Goal: Information Seeking & Learning: Check status

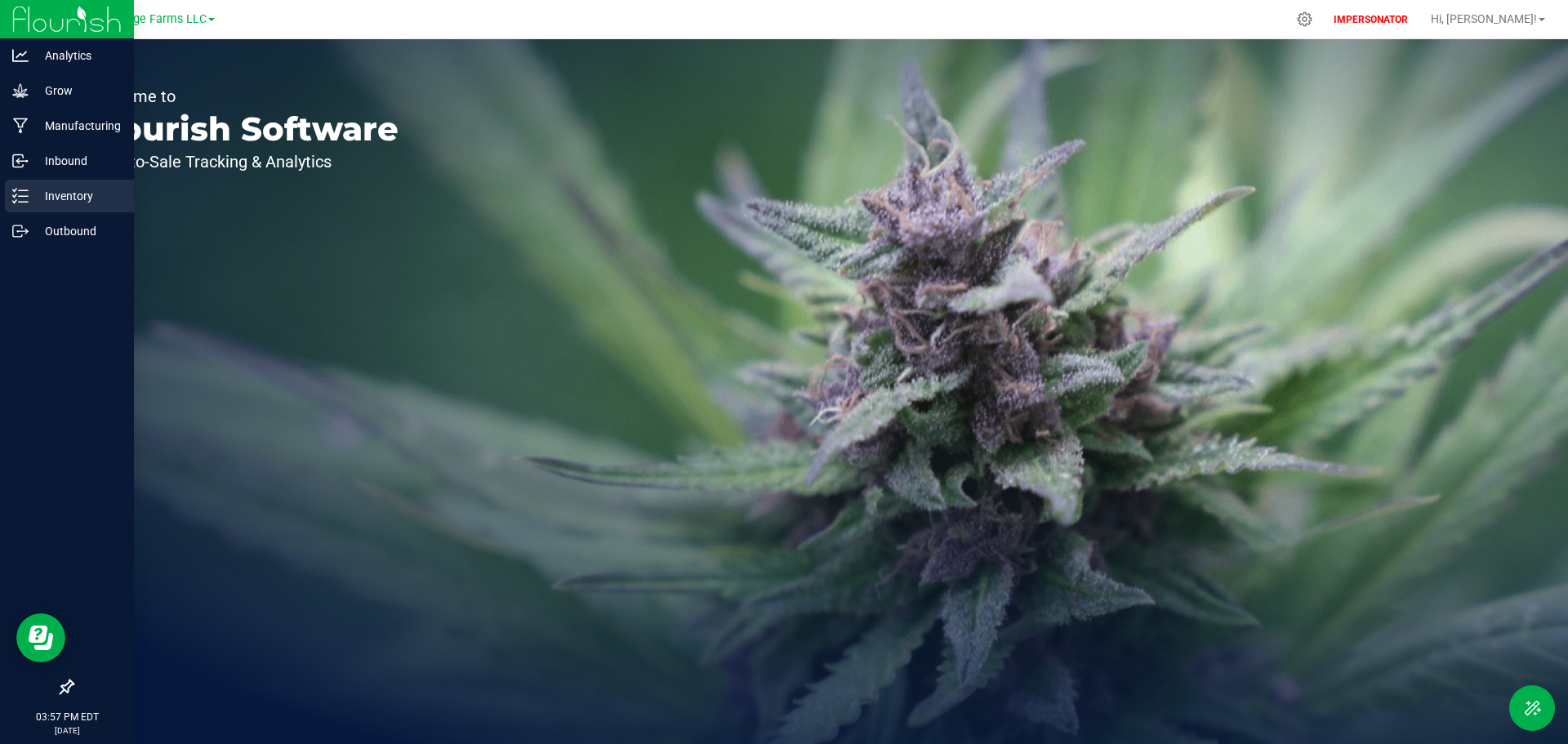
click at [31, 197] on p "Inventory" at bounding box center [77, 195] width 98 height 19
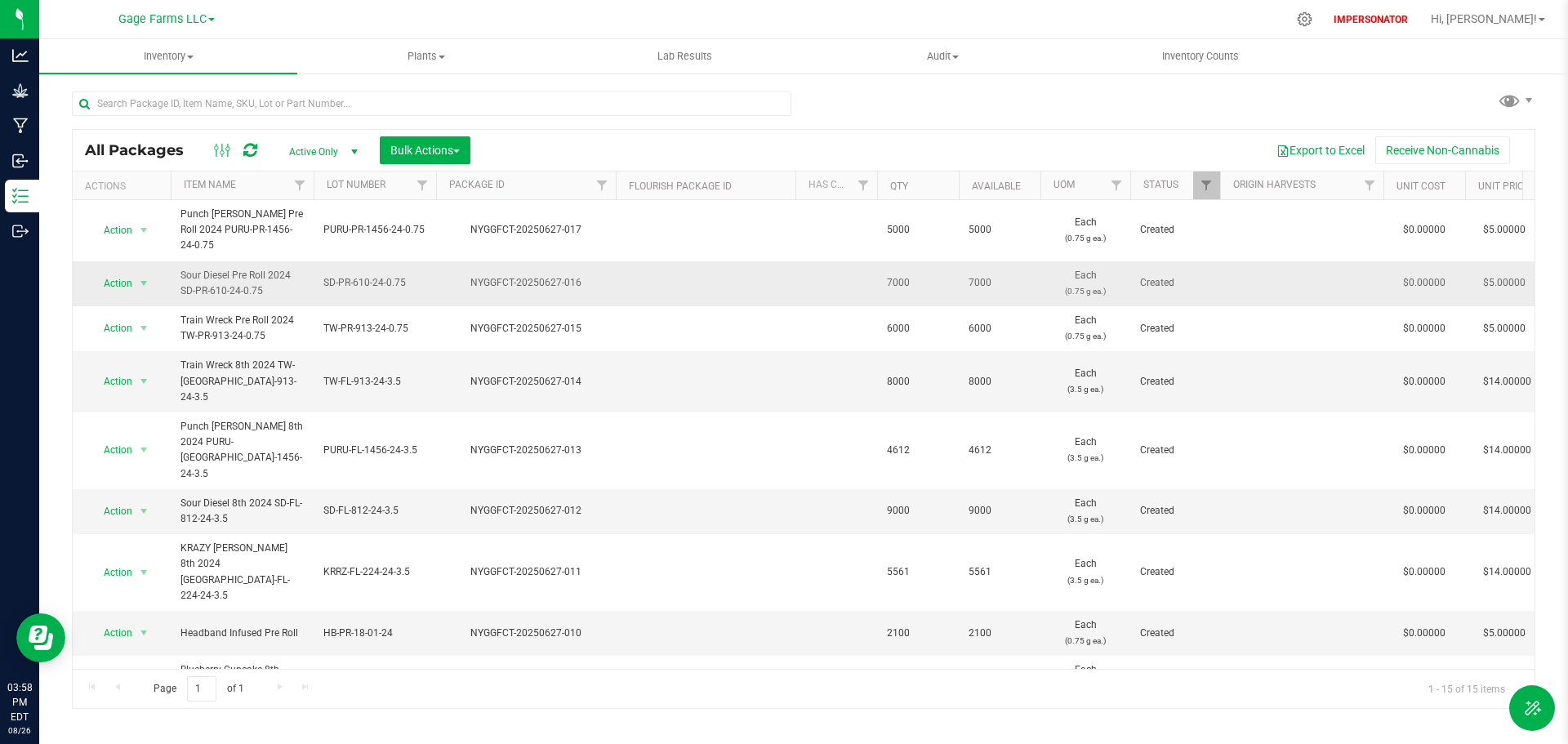
drag, startPoint x: 263, startPoint y: 274, endPoint x: 181, endPoint y: 259, distance: 83.4
click at [181, 268] on span "Sour Diesel Pre Roll 2024 SD-PR-610-24-0.75" at bounding box center [242, 283] width 123 height 31
copy span "Sour Diesel Pre Roll 2024 SD-PR-610-24-0.75"
click at [148, 99] on input "text" at bounding box center [431, 103] width 720 height 24
paste input "Sour Diesel Pre Roll 2024 SD-PR-610-24-0.75"
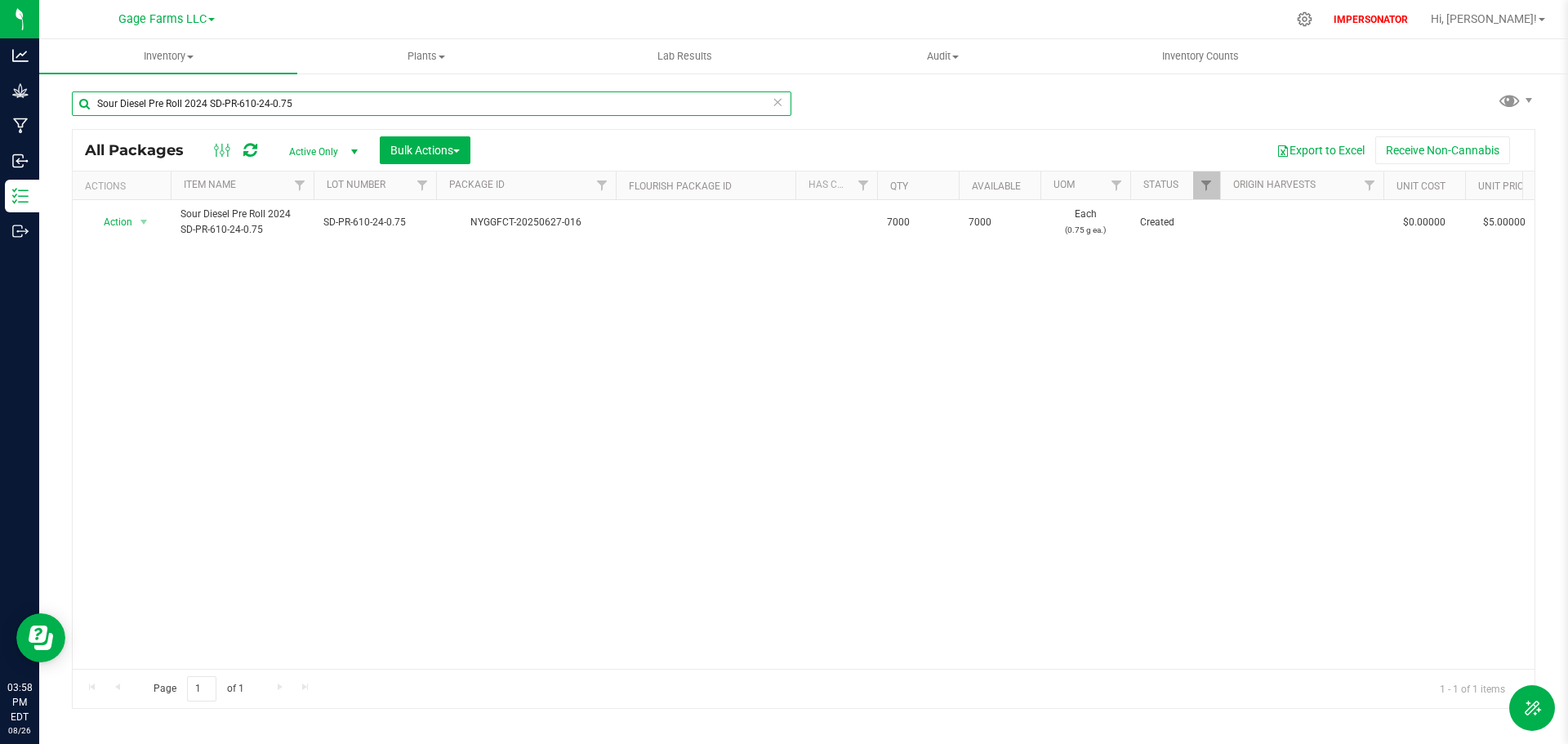
type input "Sour Diesel Pre Roll 2024 SD-PR-610-24-0.75"
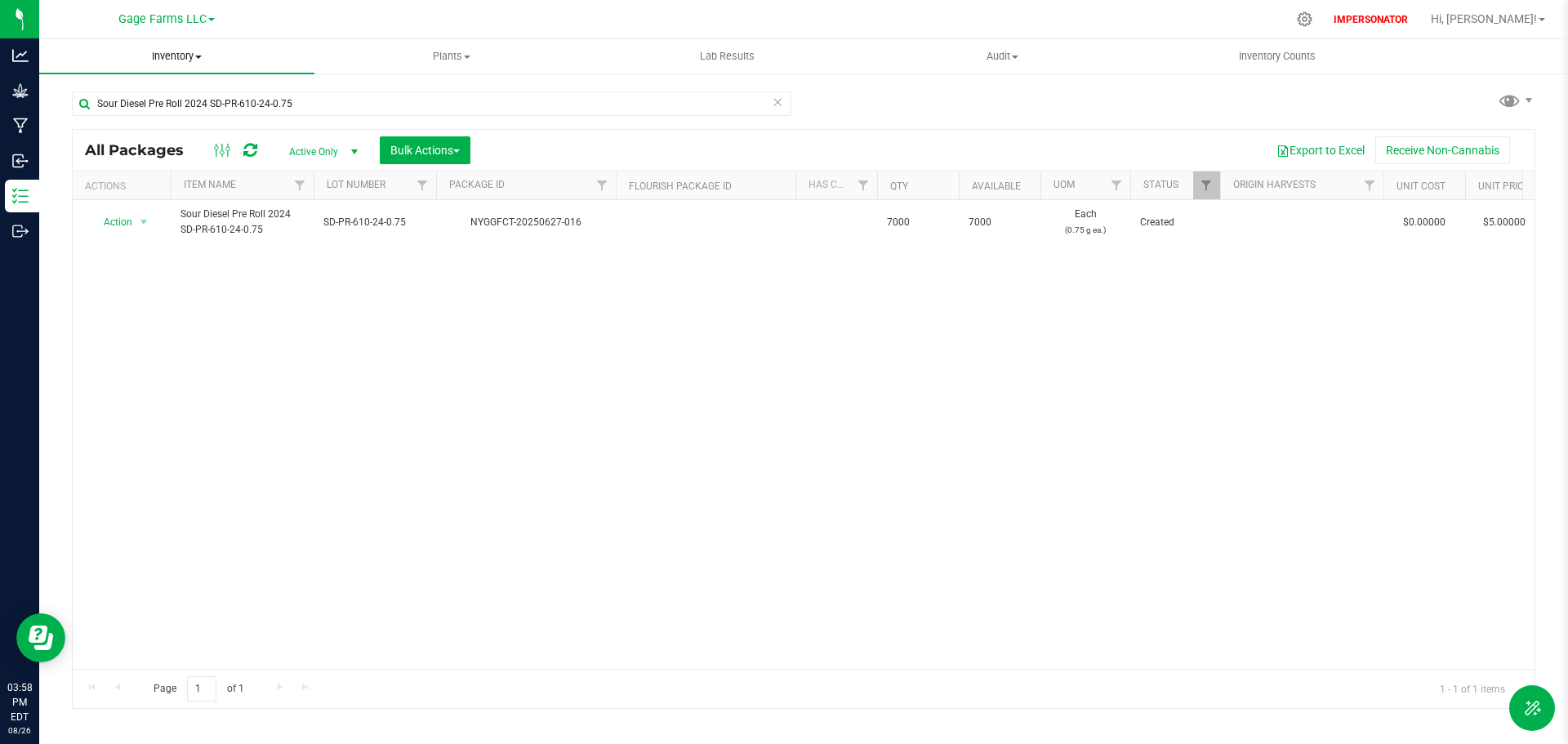
click at [180, 54] on span "Inventory" at bounding box center [177, 57] width 275 height 15
click at [87, 108] on li "All inventory" at bounding box center [177, 118] width 275 height 19
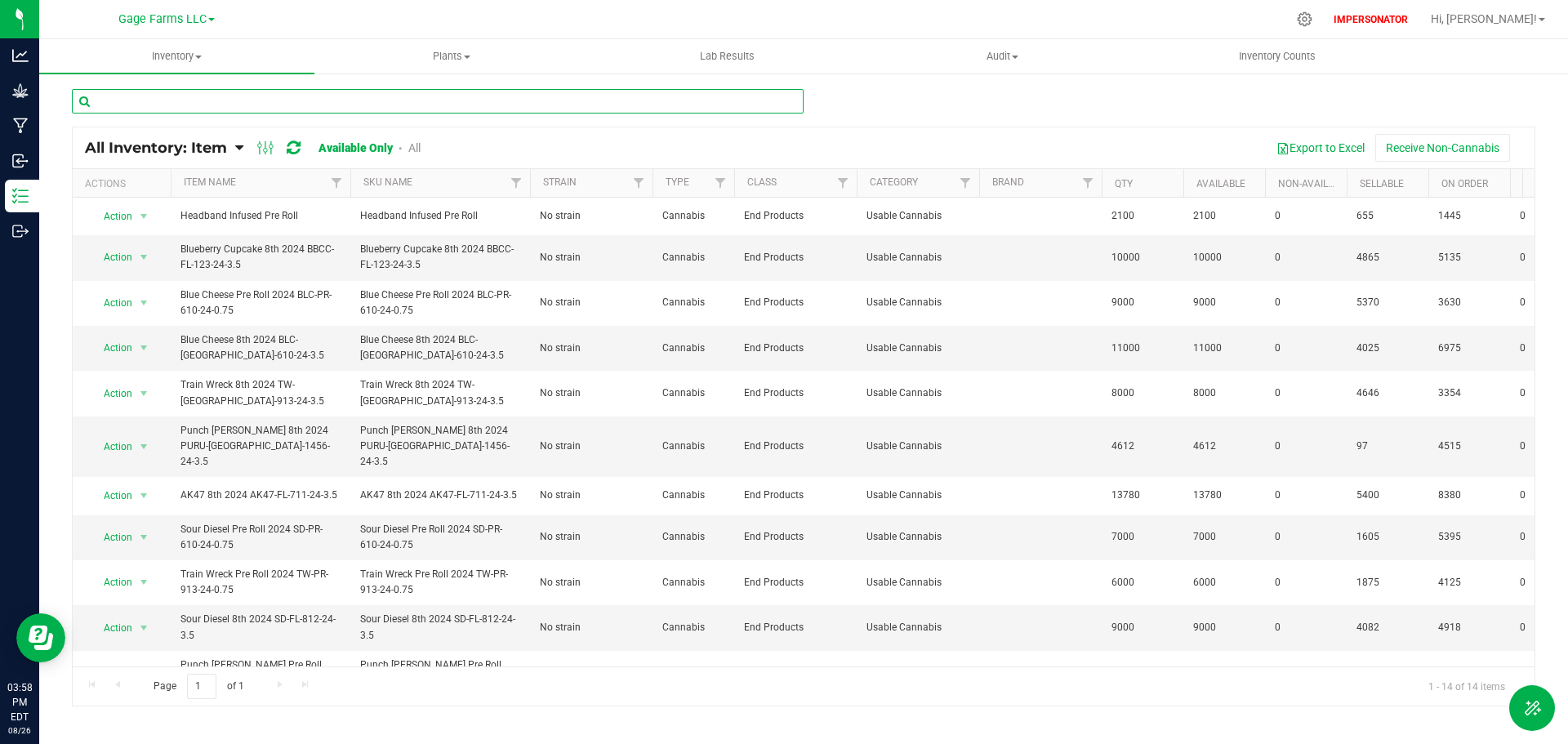
click at [124, 98] on input "text" at bounding box center [437, 101] width 731 height 24
paste input "Sour Diesel Pre Roll 2024 SD-PR-610-24-0.75"
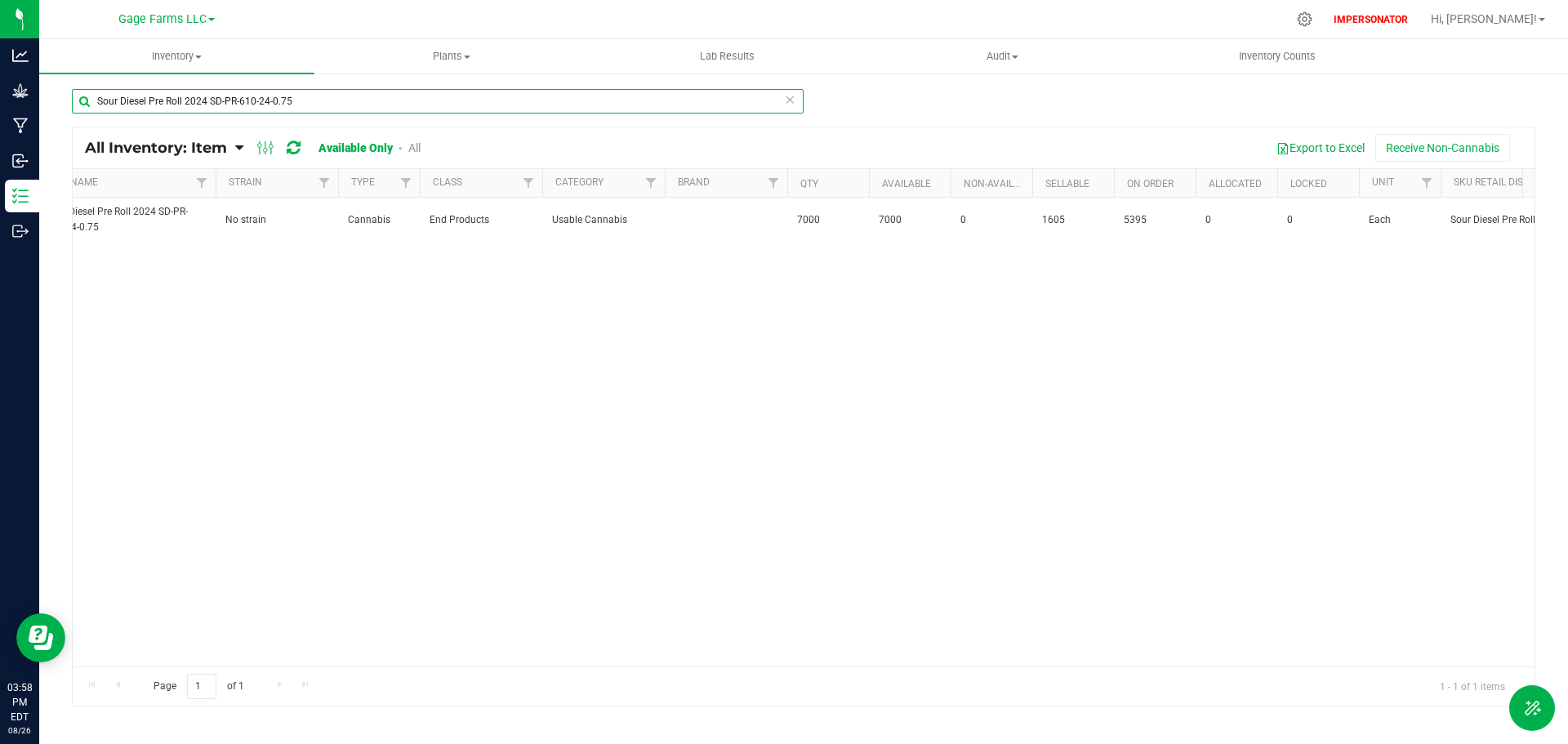
scroll to position [0, 291]
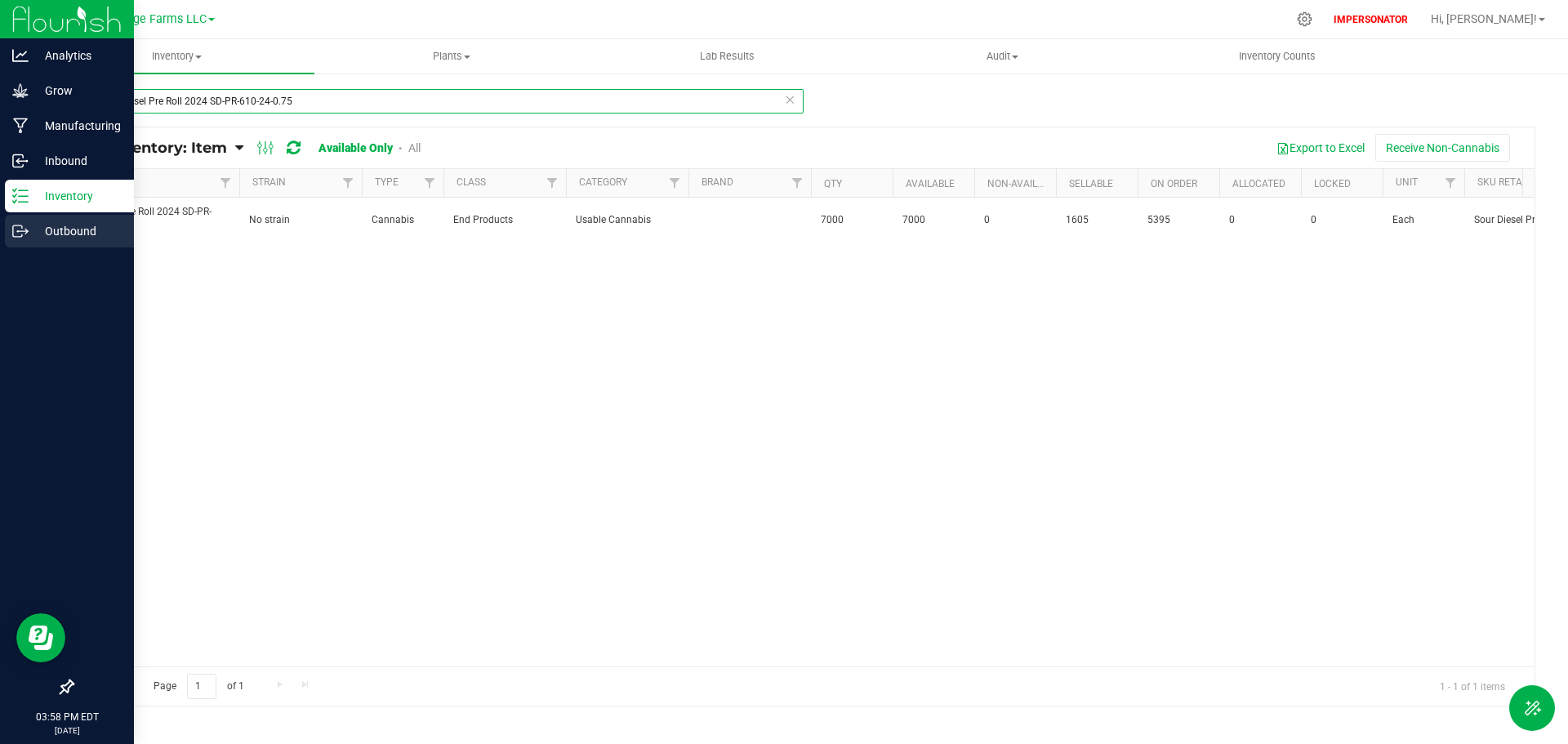
type input "Sour Diesel Pre Roll 2024 SD-PR-610-24-0.75"
click at [28, 233] on p "Outbound" at bounding box center [77, 230] width 98 height 19
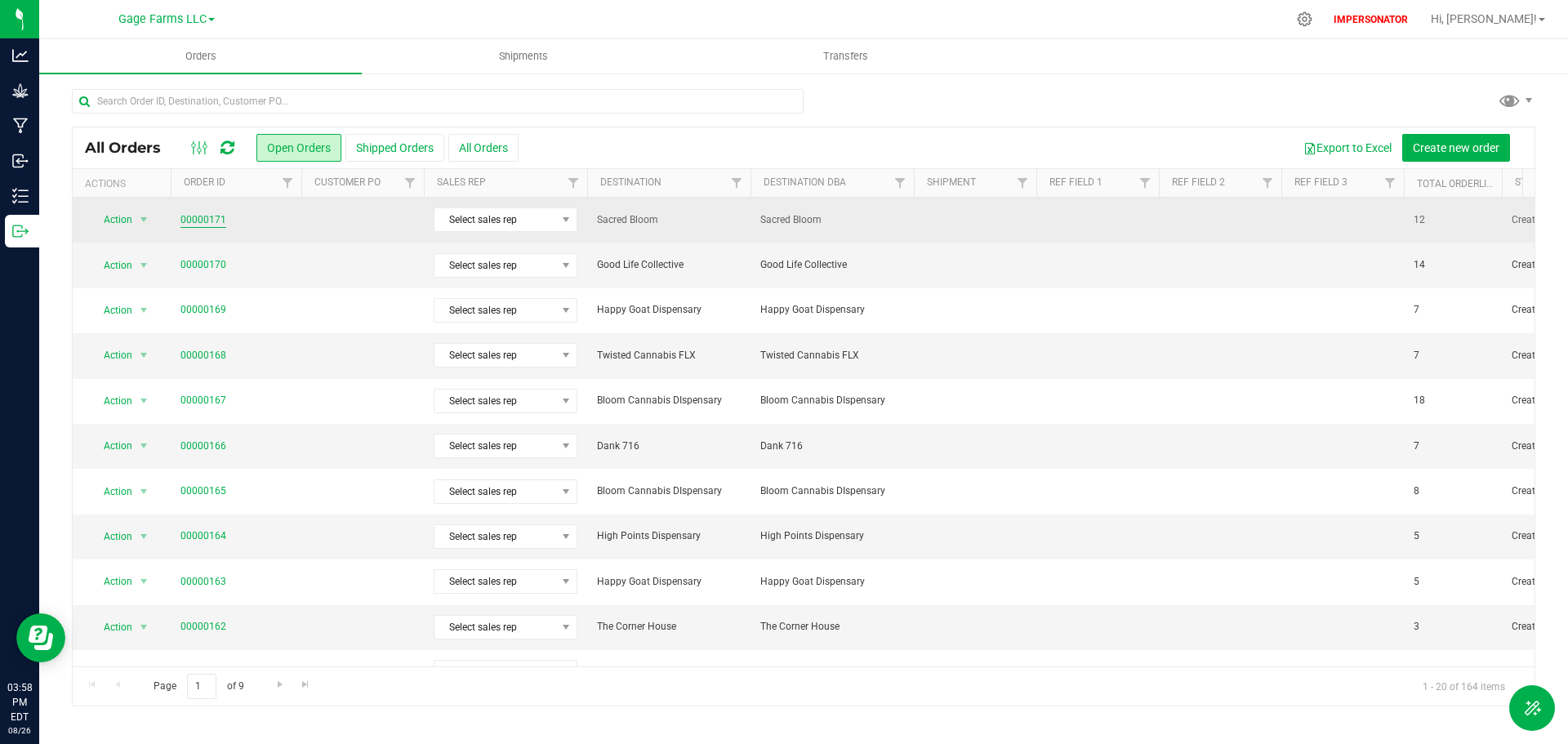
click at [200, 215] on link "00000171" at bounding box center [203, 220] width 46 height 16
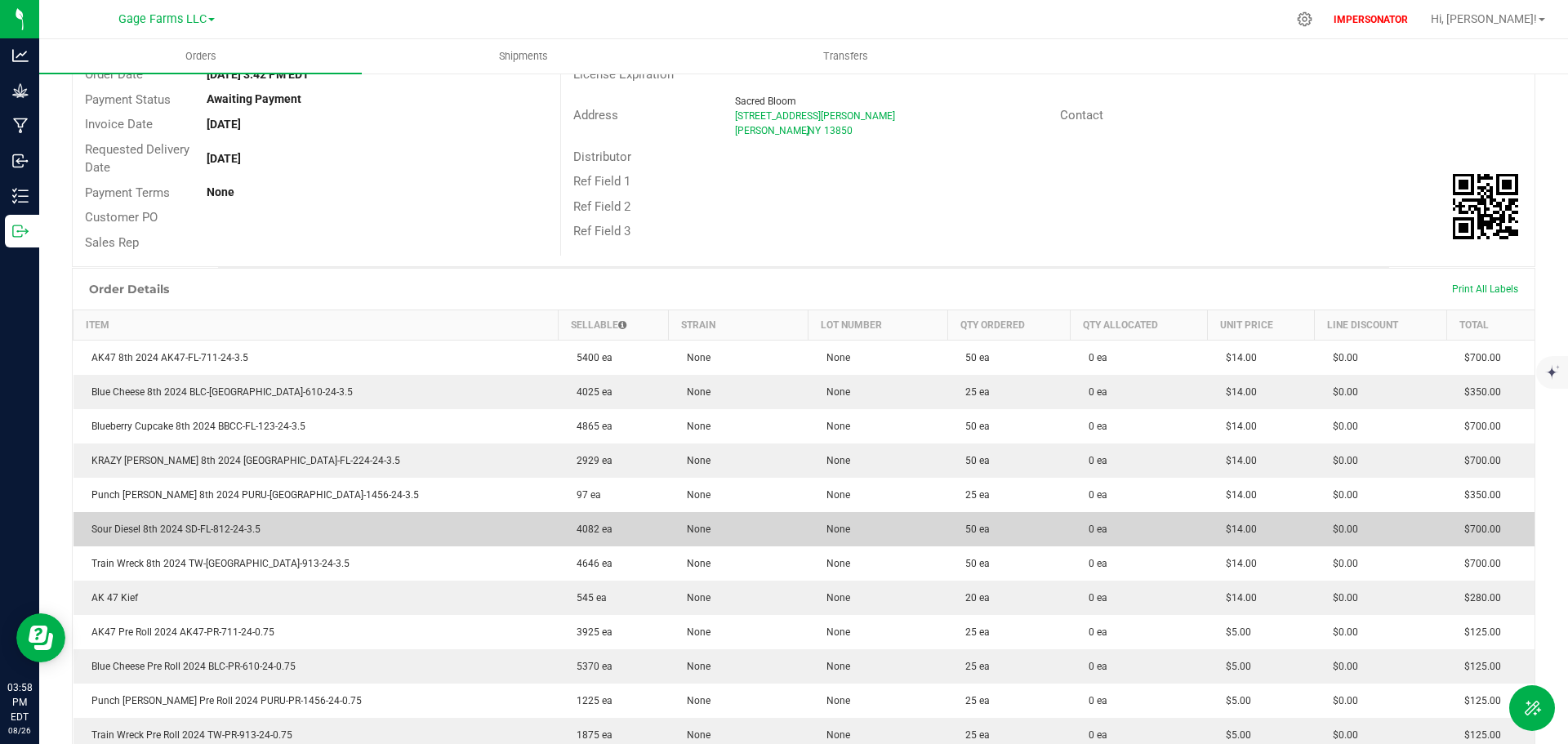
scroll to position [245, 0]
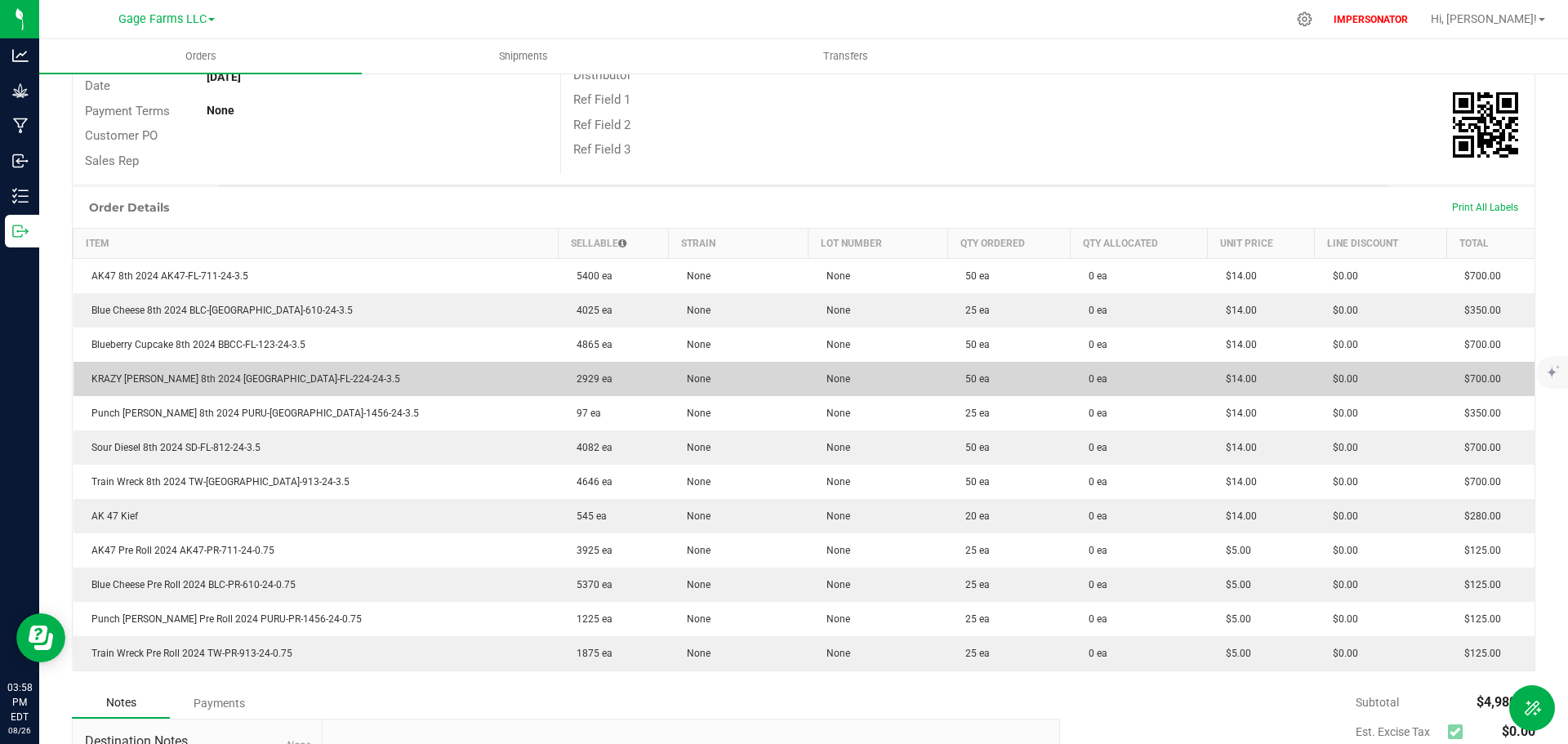
click at [332, 395] on td "KRAZY [PERSON_NAME] 8th 2024 [GEOGRAPHIC_DATA]-FL-224-24-3.5" at bounding box center [316, 379] width 485 height 34
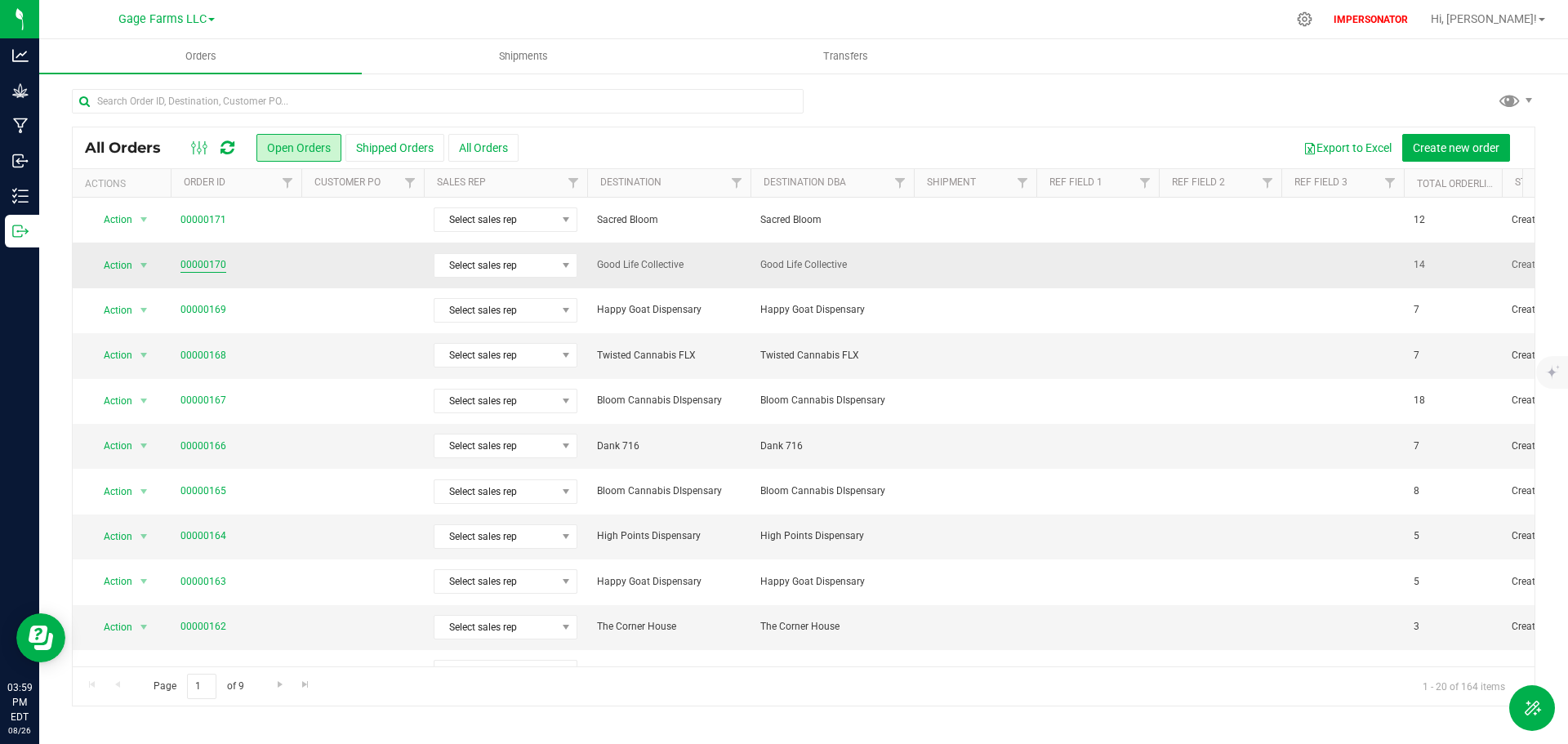
click at [195, 264] on link "00000170" at bounding box center [203, 264] width 46 height 16
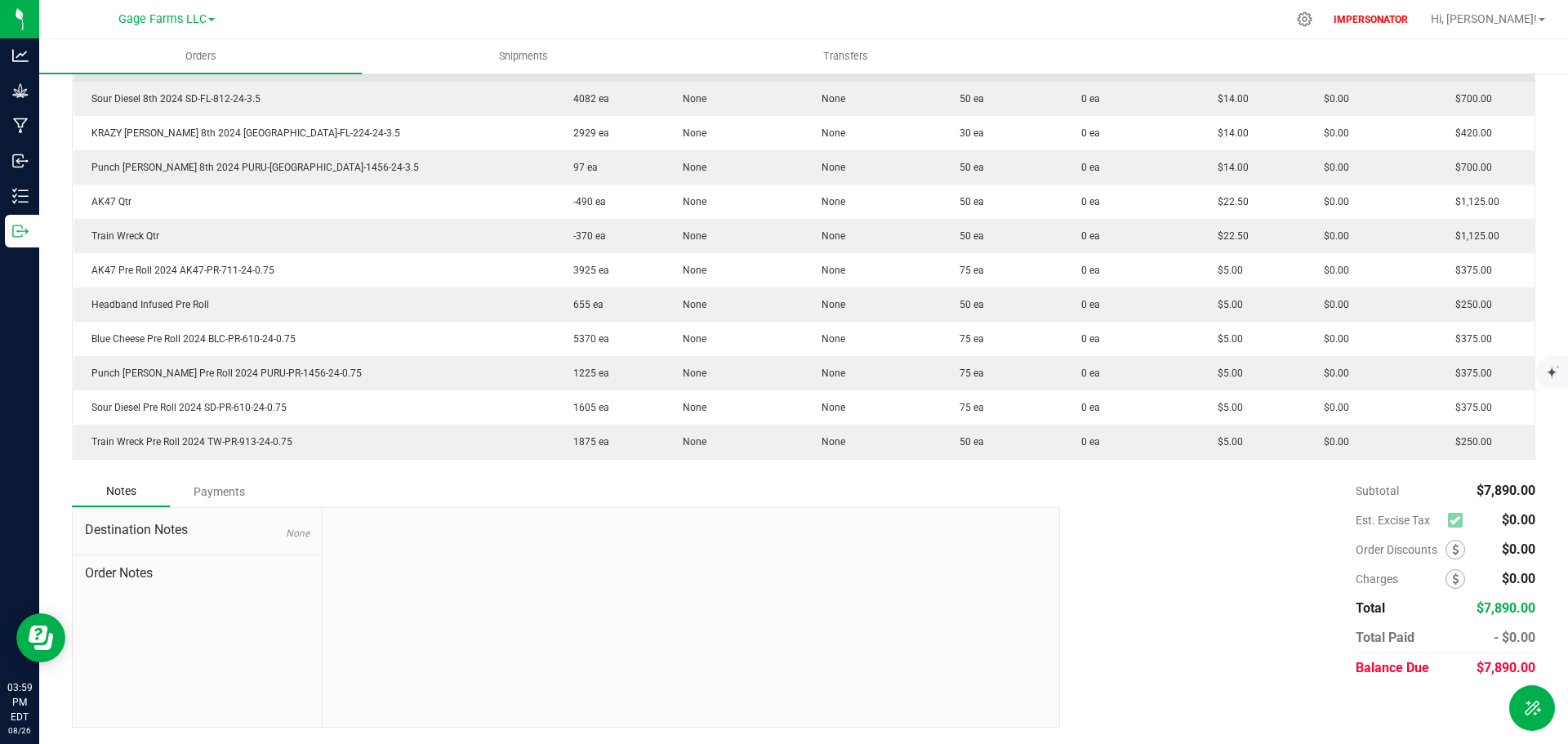
scroll to position [444, 0]
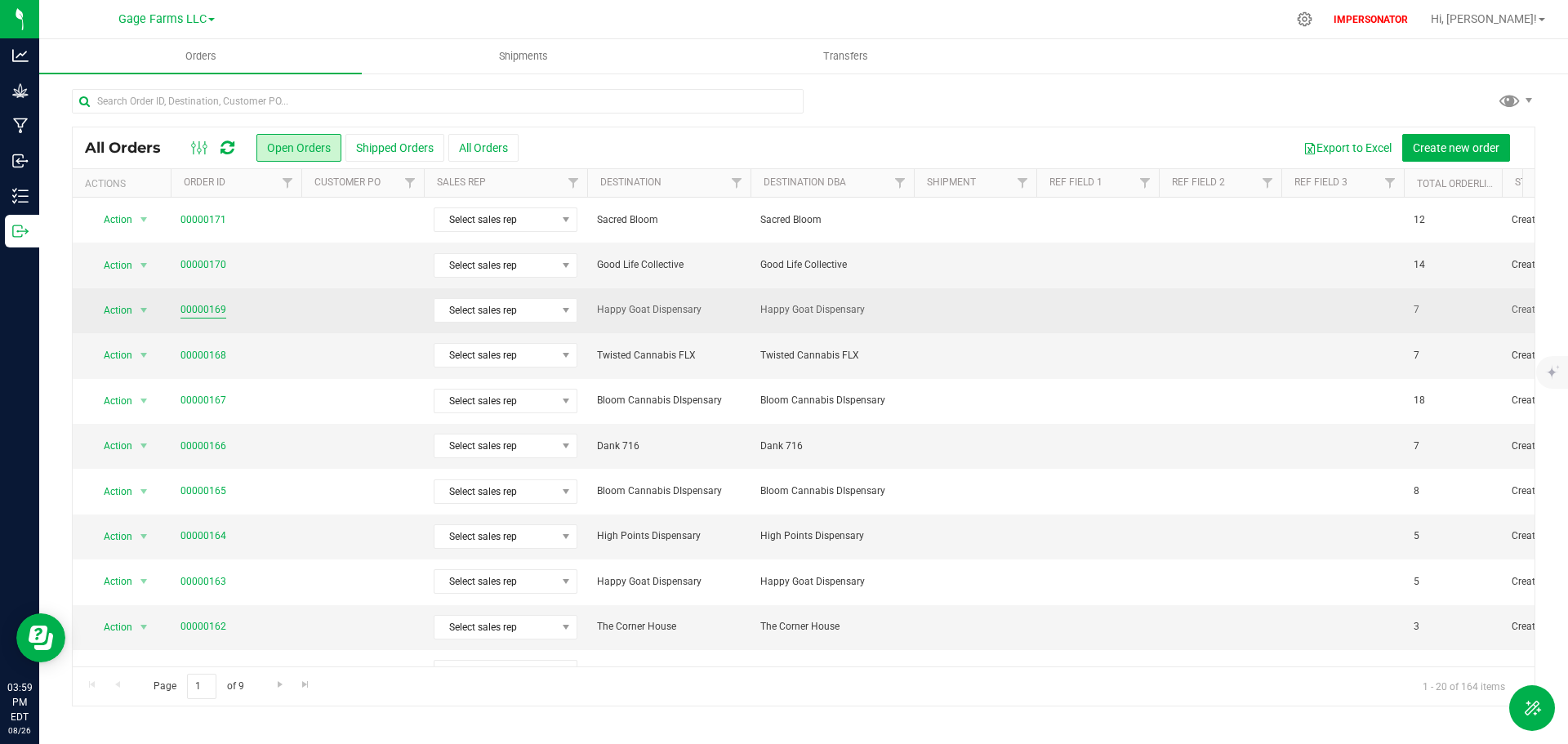
click at [193, 314] on link "00000169" at bounding box center [203, 309] width 46 height 16
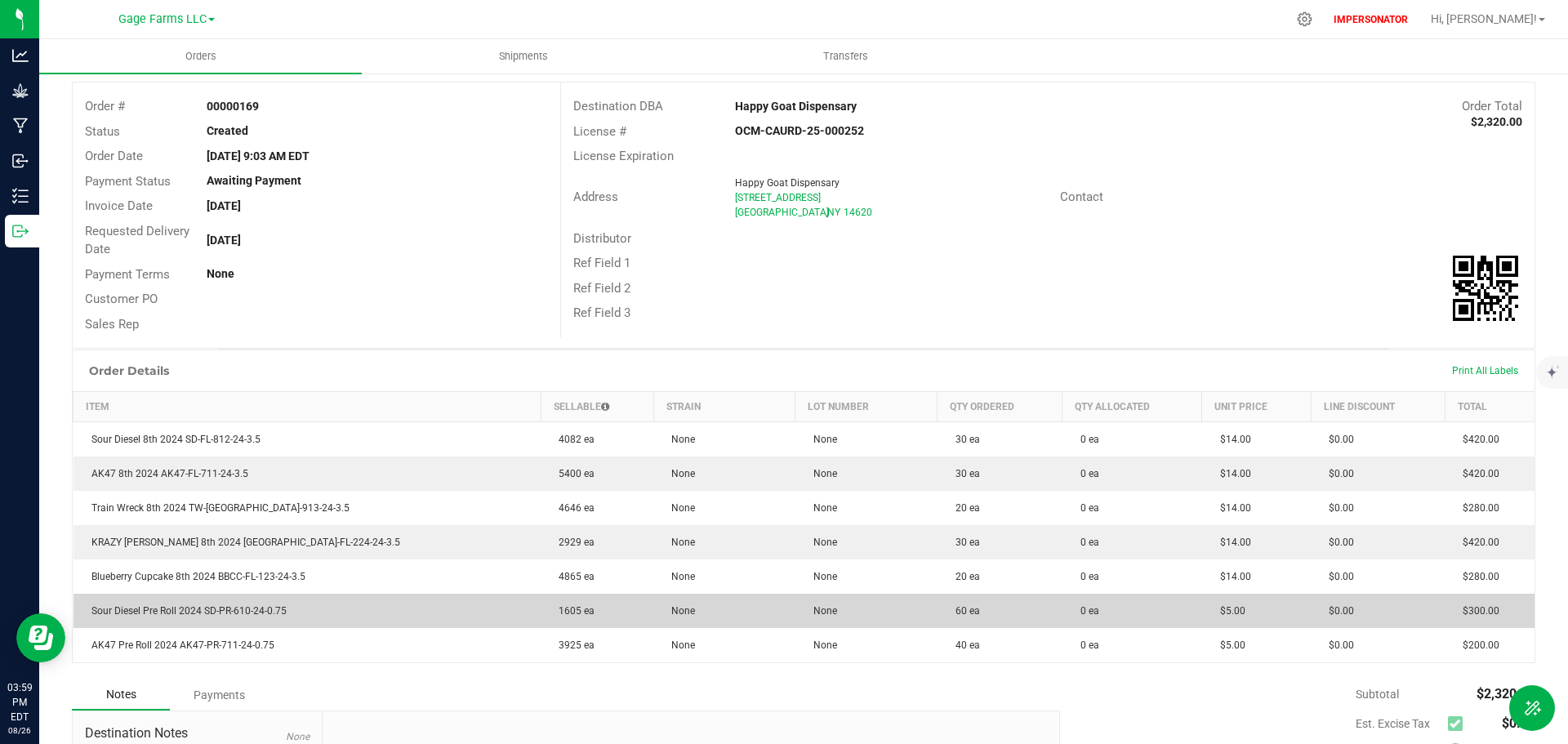
click at [540, 611] on td "1605 ea" at bounding box center [596, 611] width 113 height 34
click at [937, 611] on td "60 ea" at bounding box center [1000, 611] width 125 height 34
drag, startPoint x: 924, startPoint y: 614, endPoint x: 880, endPoint y: 614, distance: 44.0
click at [937, 614] on td "60 ea" at bounding box center [1000, 611] width 125 height 34
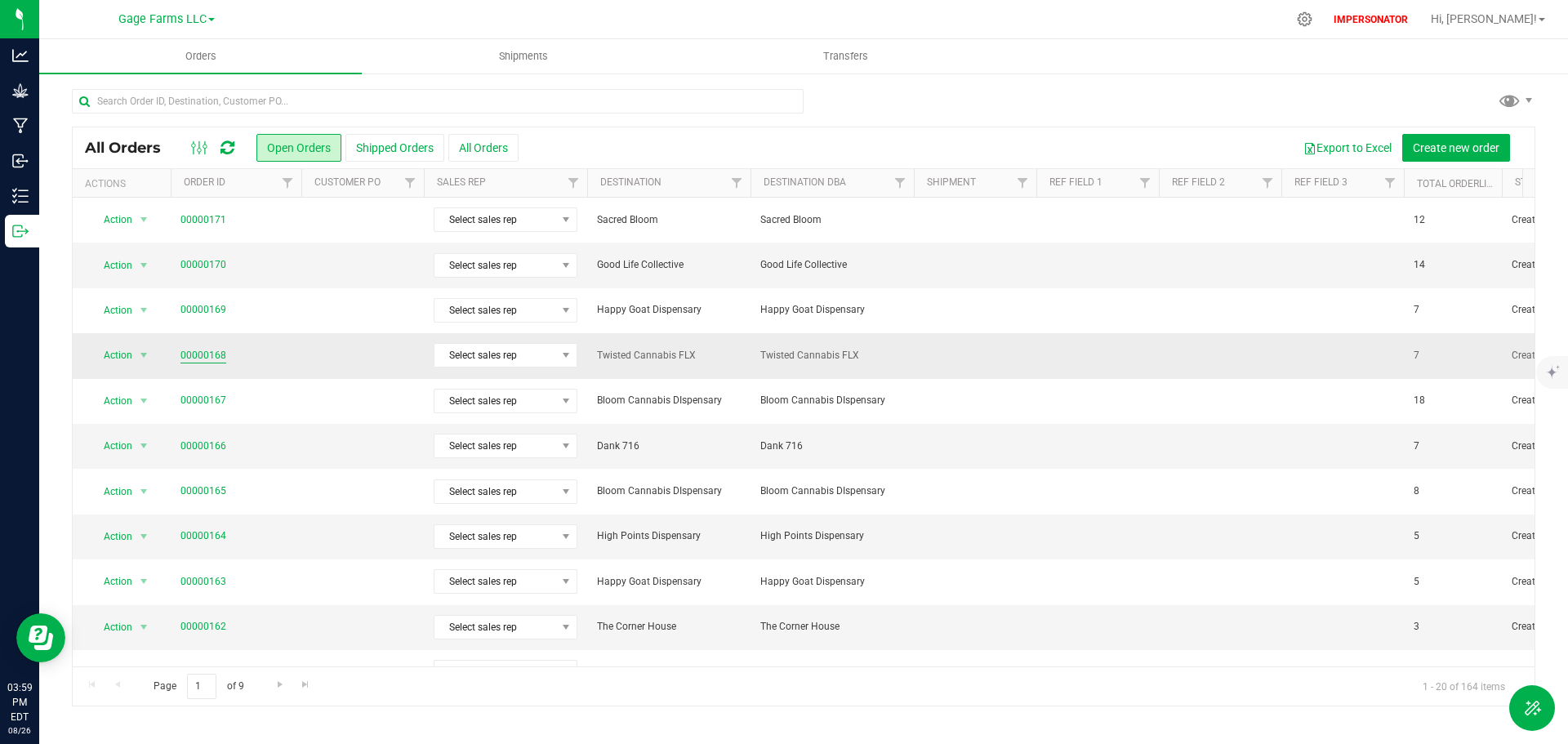
click at [204, 354] on link "00000168" at bounding box center [203, 355] width 46 height 16
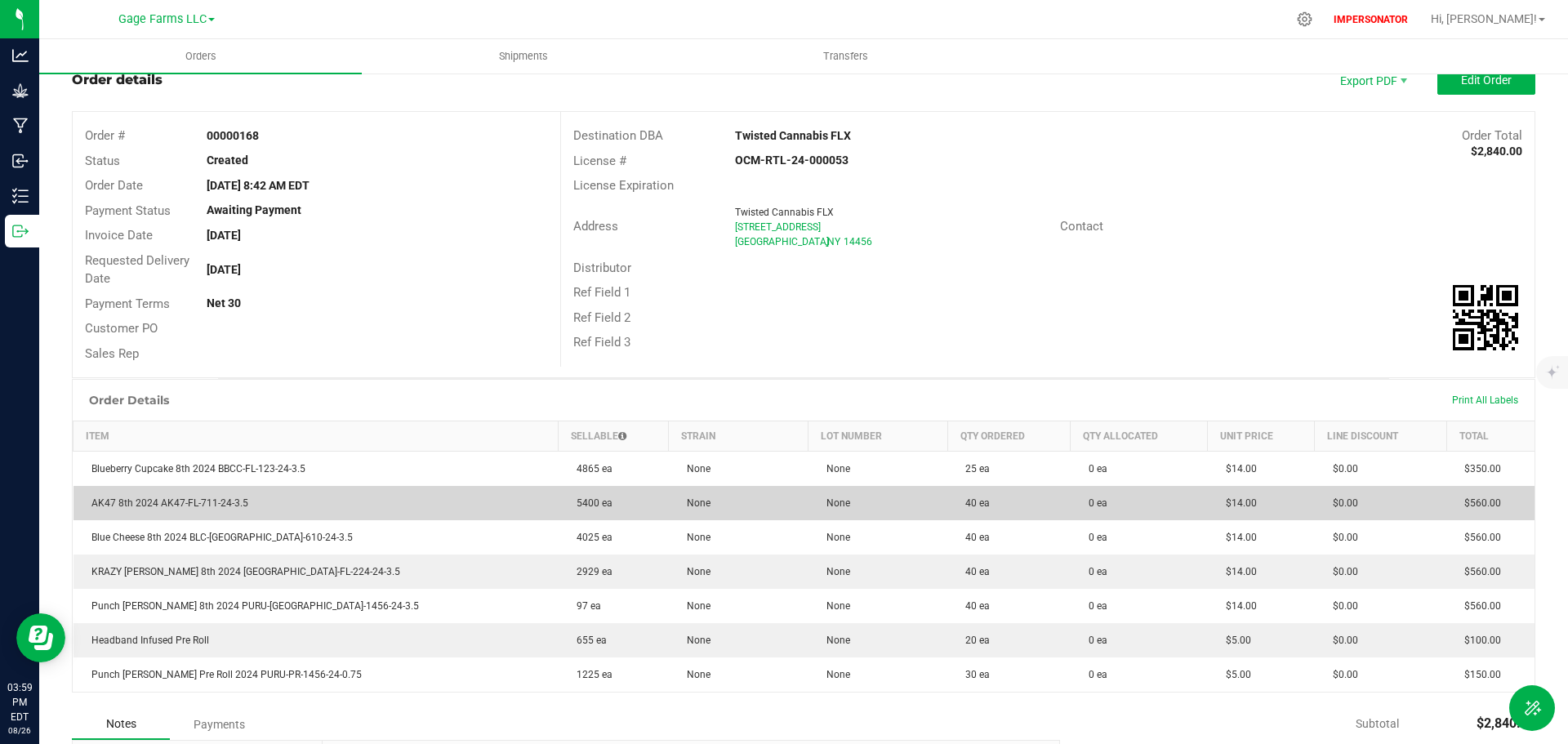
scroll to position [82, 0]
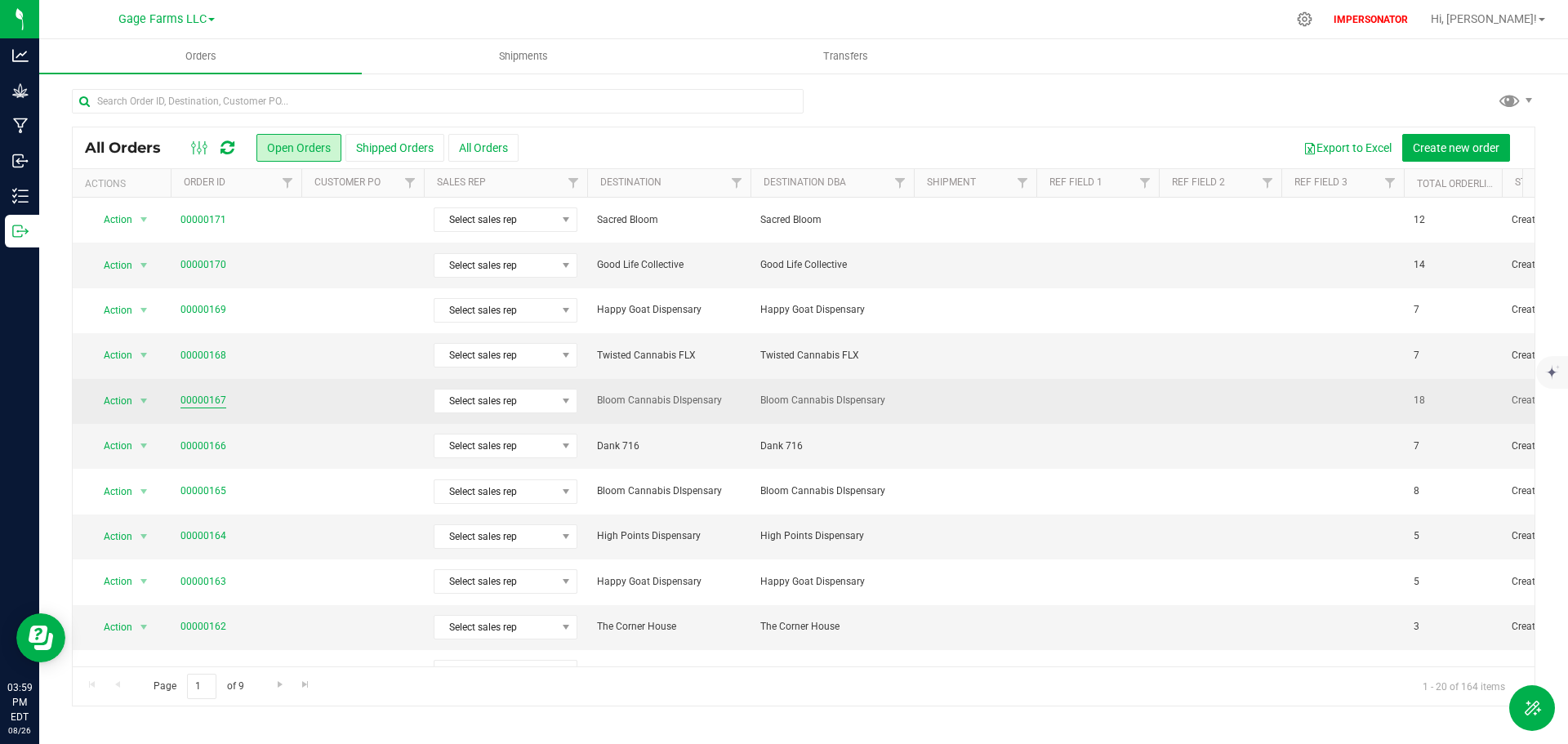
click at [204, 399] on link "00000167" at bounding box center [203, 400] width 46 height 16
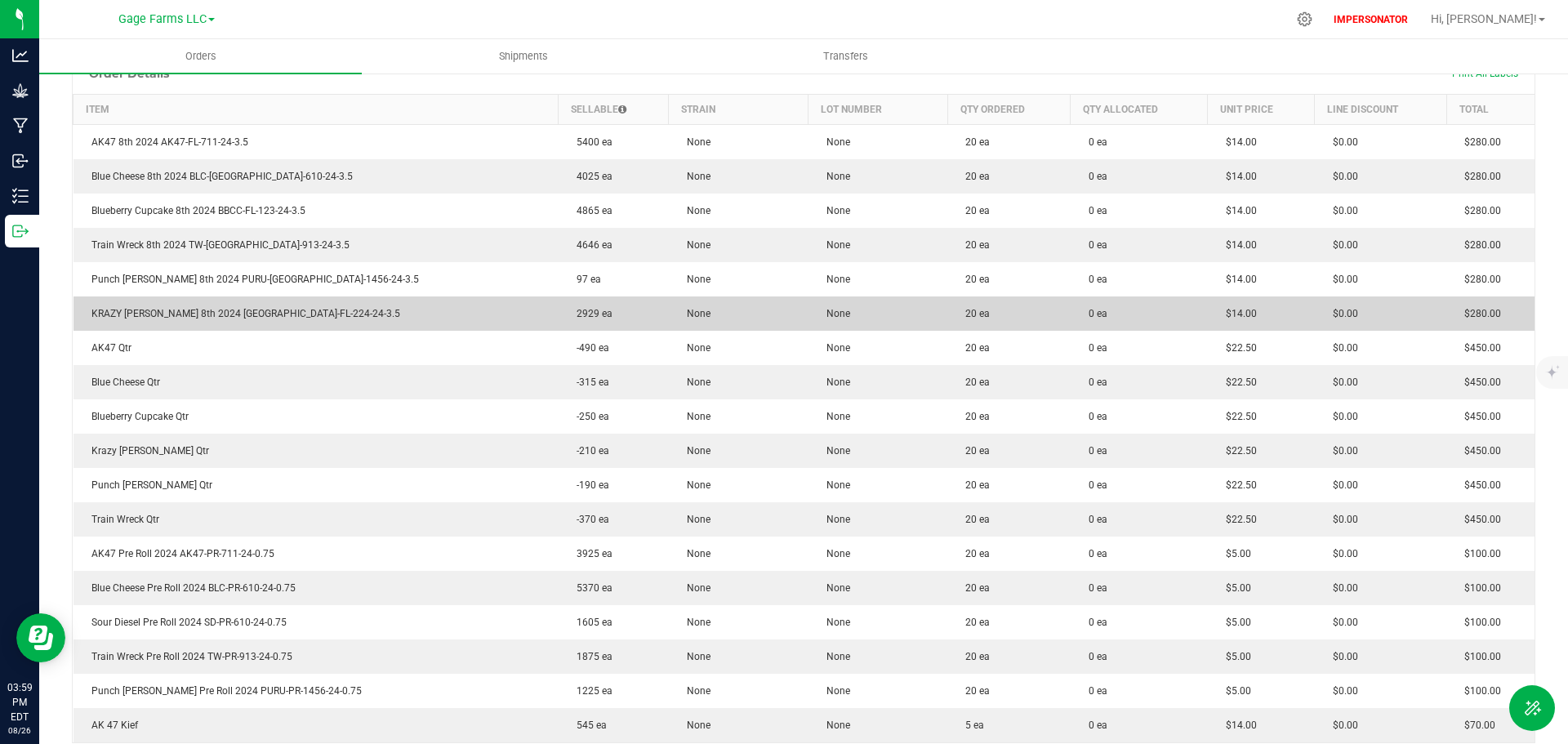
scroll to position [409, 0]
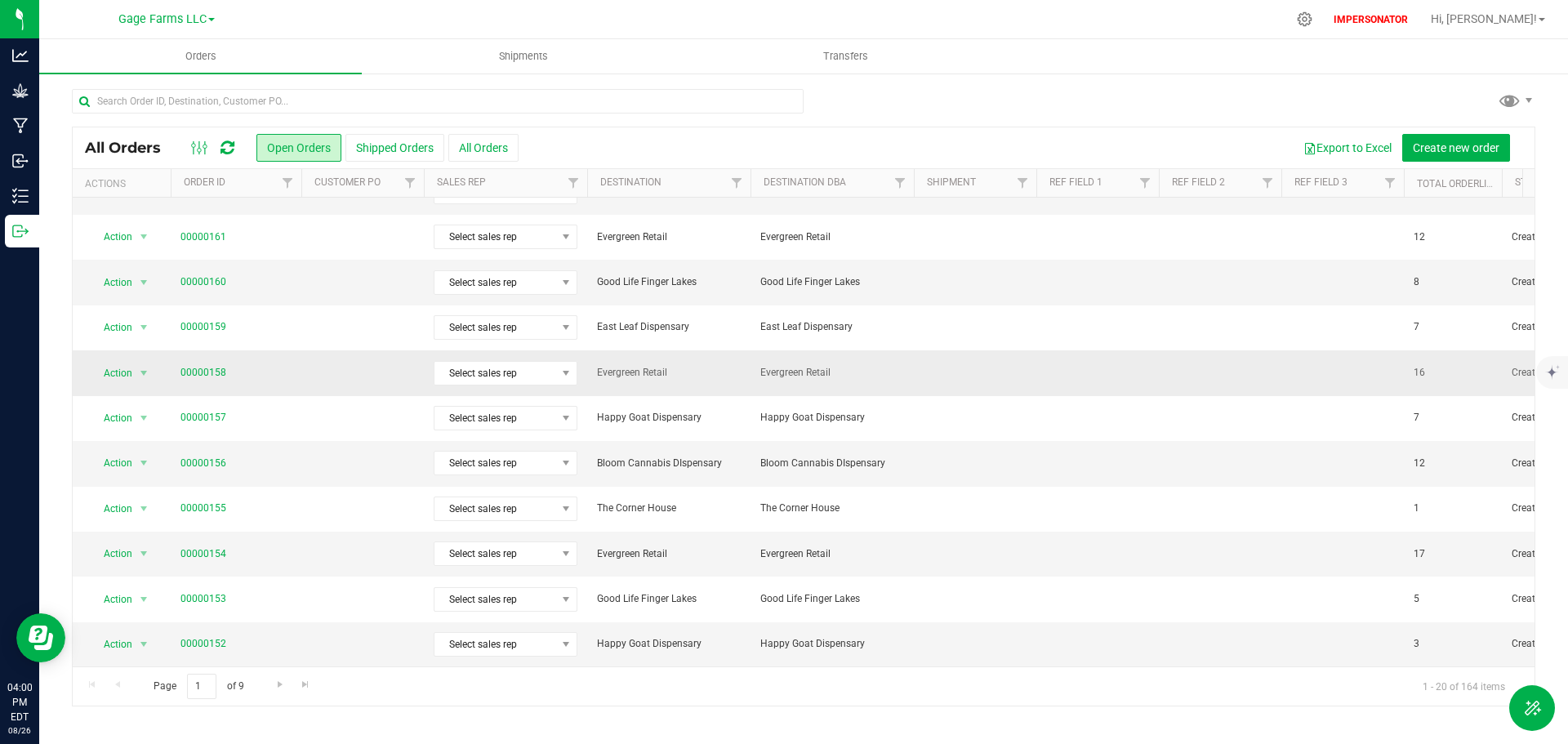
scroll to position [448, 0]
click at [279, 686] on span "Go to the next page" at bounding box center [280, 685] width 13 height 13
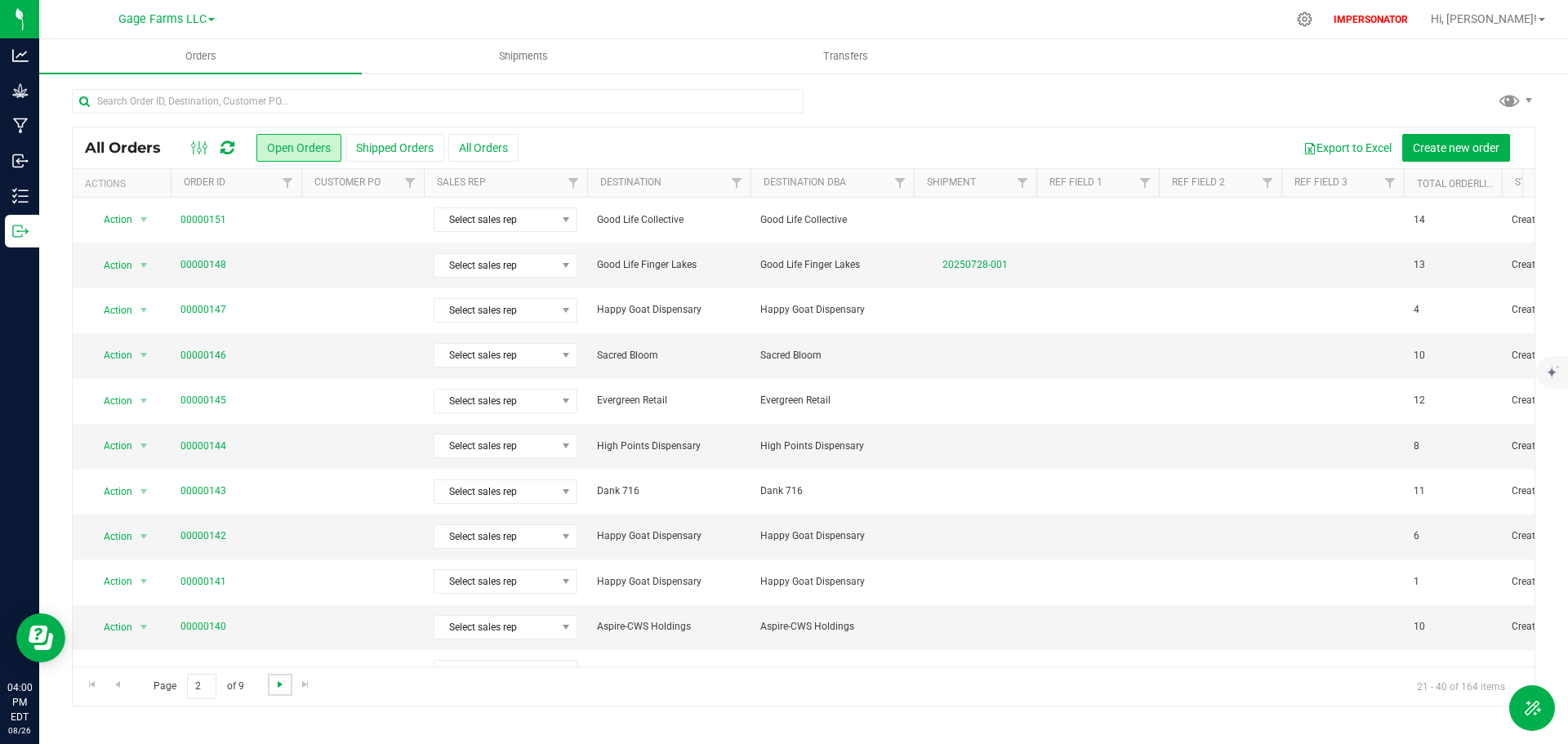
click at [277, 686] on span "Go to the next page" at bounding box center [280, 685] width 13 height 13
click at [279, 685] on span "Go to the next page" at bounding box center [280, 685] width 13 height 13
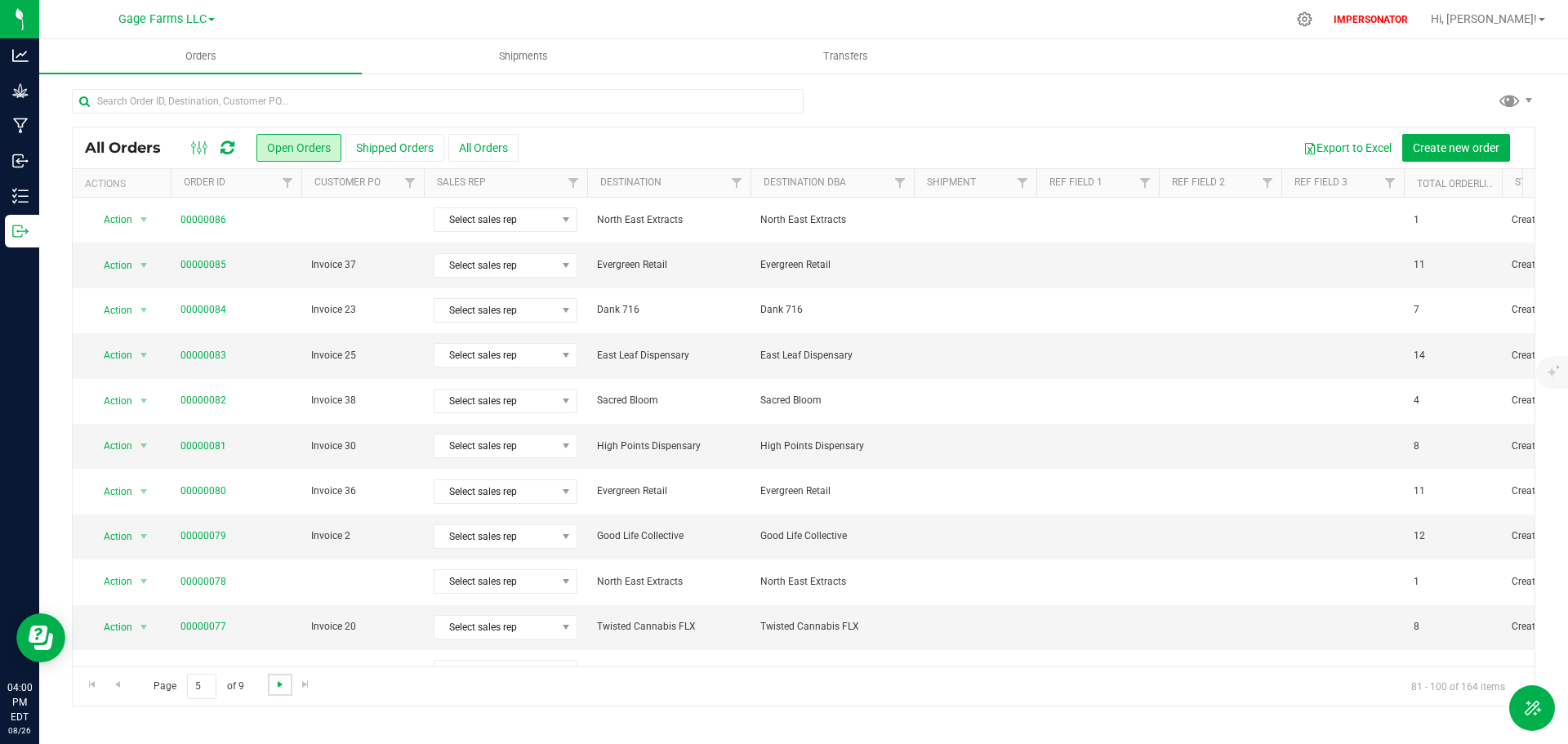
click at [279, 685] on span "Go to the next page" at bounding box center [280, 685] width 13 height 13
click at [279, 685] on span "Go to the next page" at bounding box center [280, 685] width 13 height 13
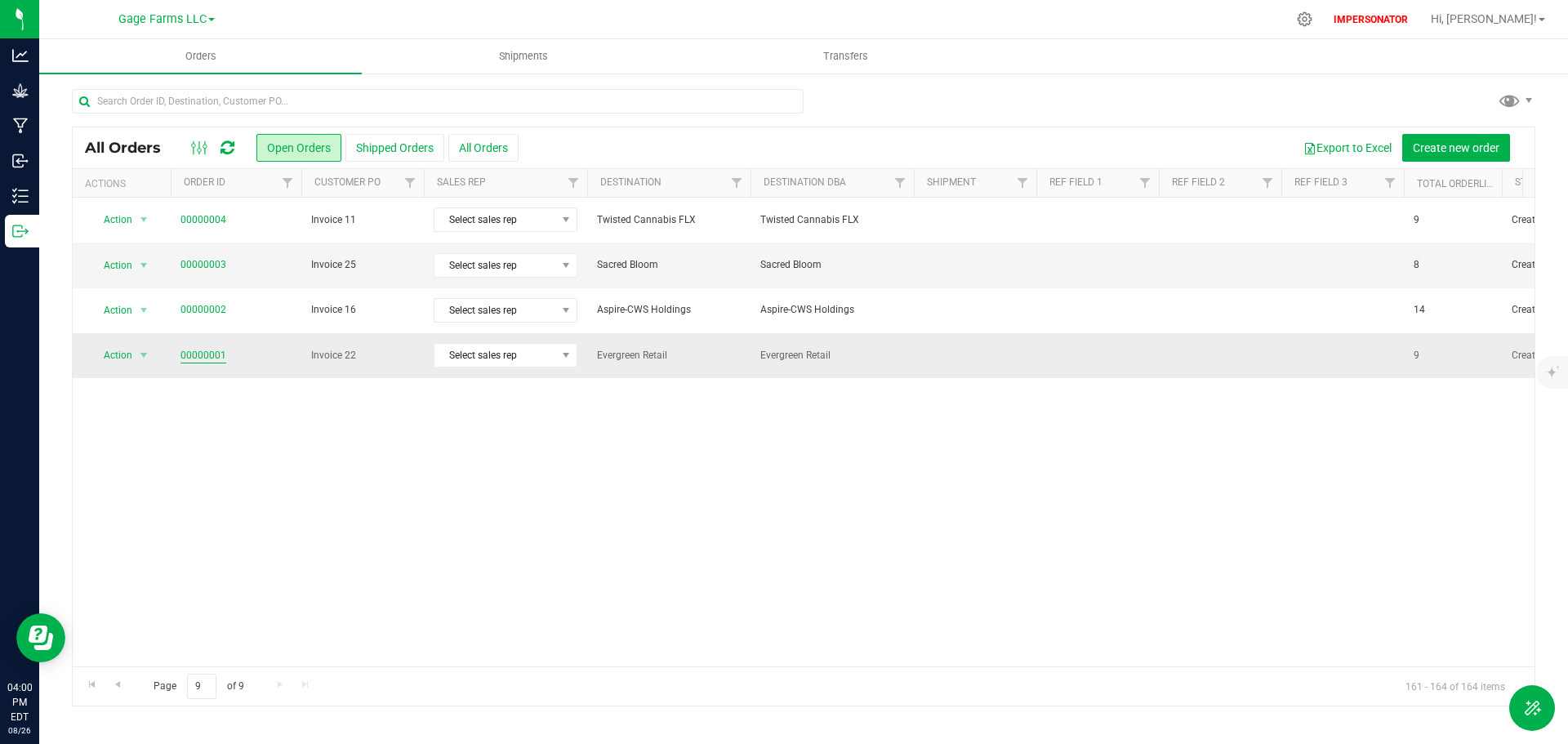
click at [207, 352] on link "00000001" at bounding box center [203, 355] width 46 height 16
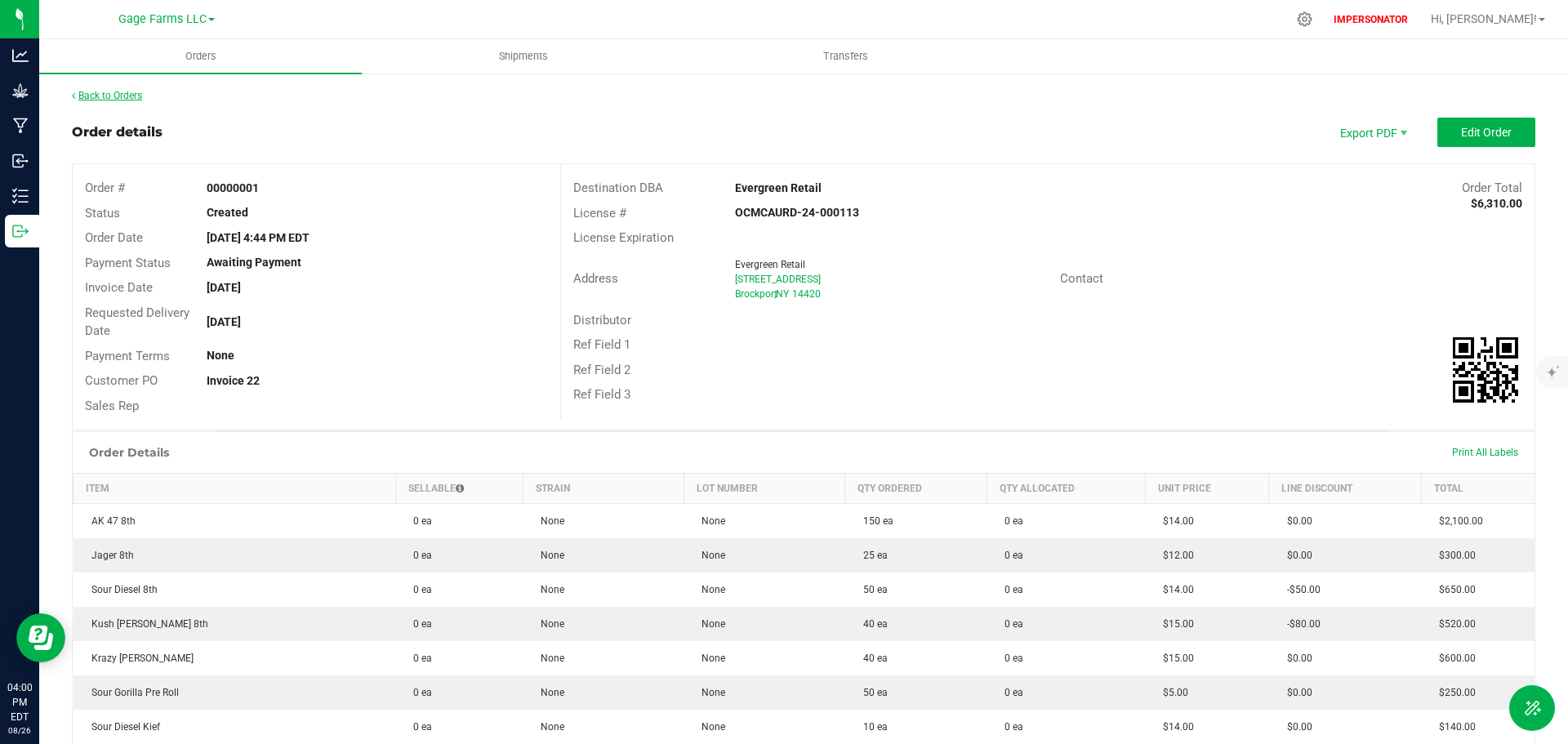
click at [102, 98] on link "Back to Orders" at bounding box center [107, 96] width 70 height 12
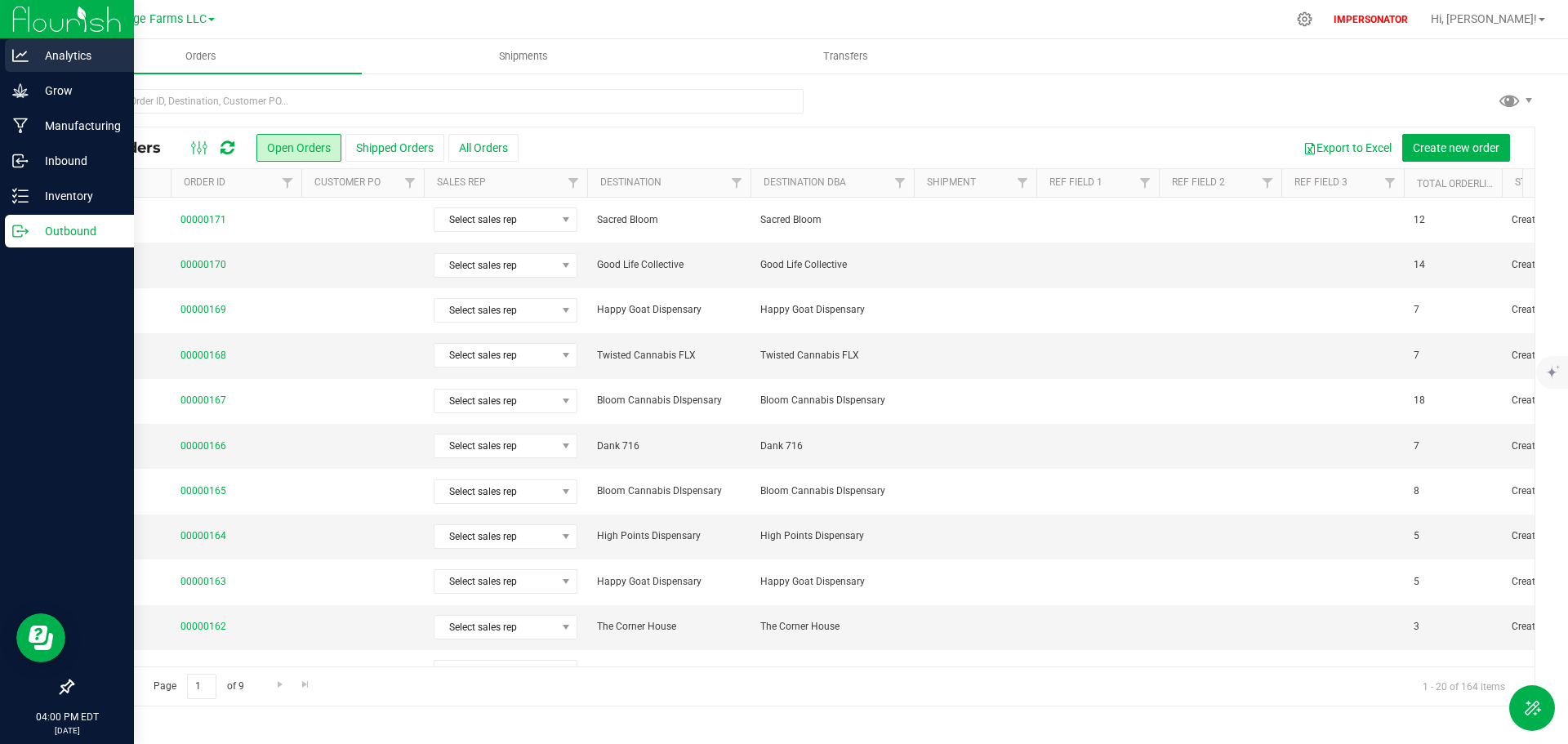
click at [83, 55] on p "Analytics" at bounding box center [77, 55] width 98 height 19
